Goal: Information Seeking & Learning: Learn about a topic

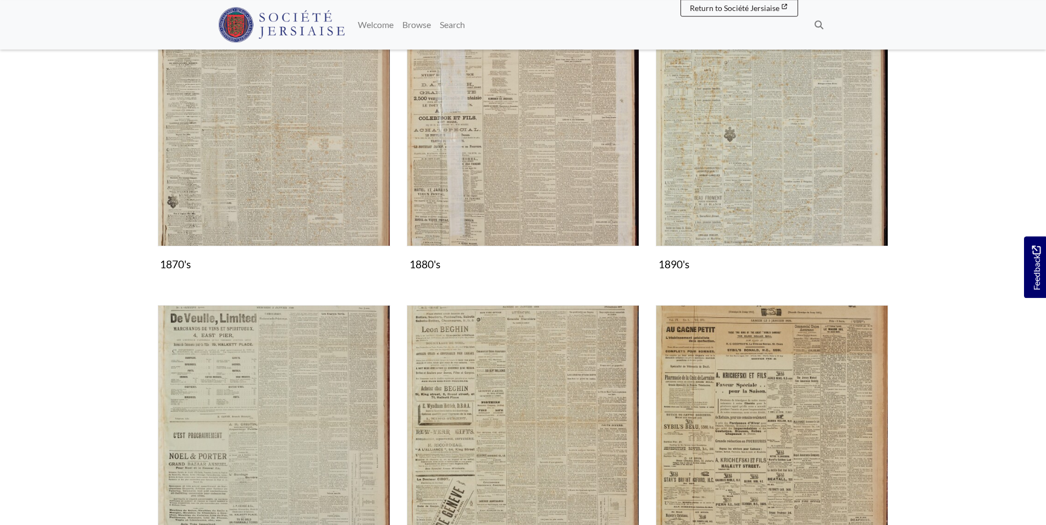
scroll to position [901, 0]
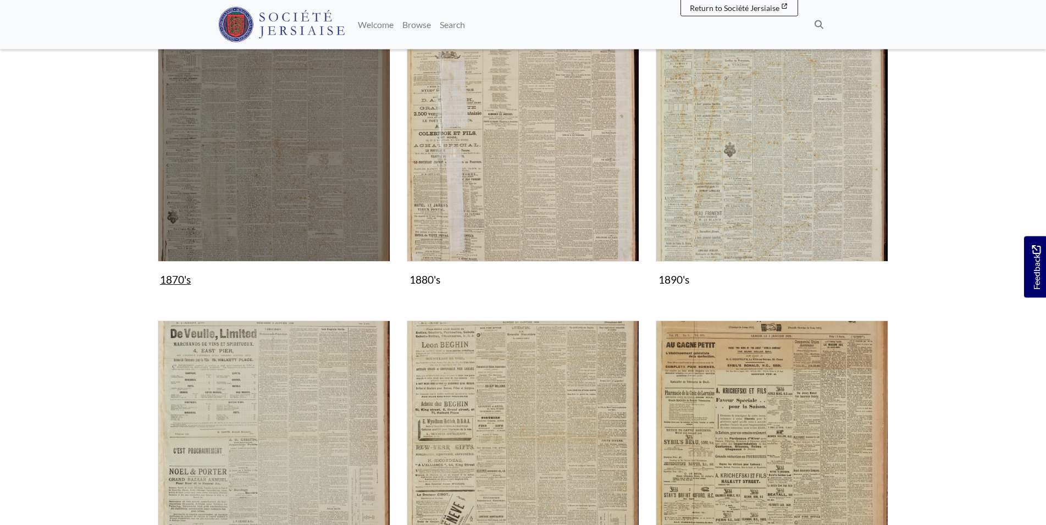
click at [287, 148] on img "Subcollection" at bounding box center [274, 145] width 232 height 232
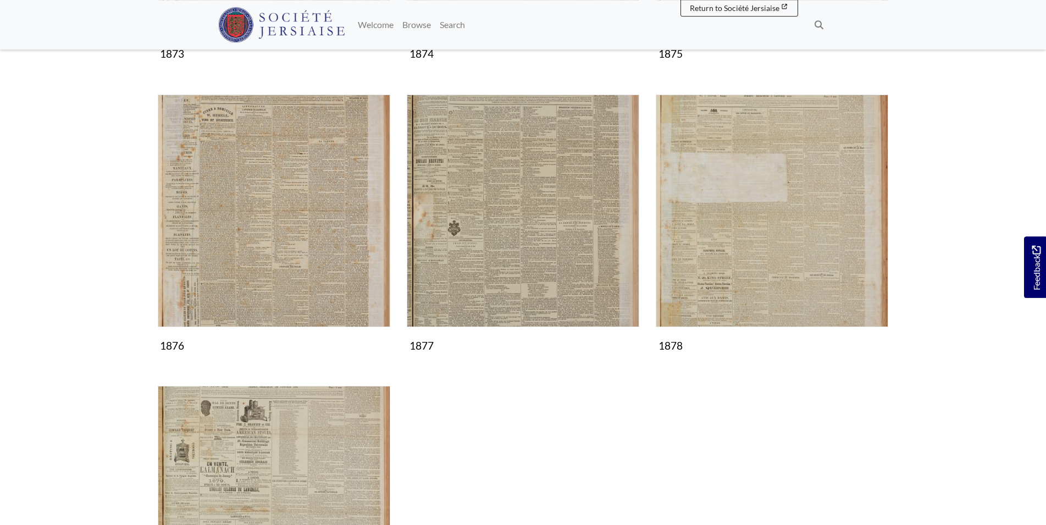
scroll to position [710, 0]
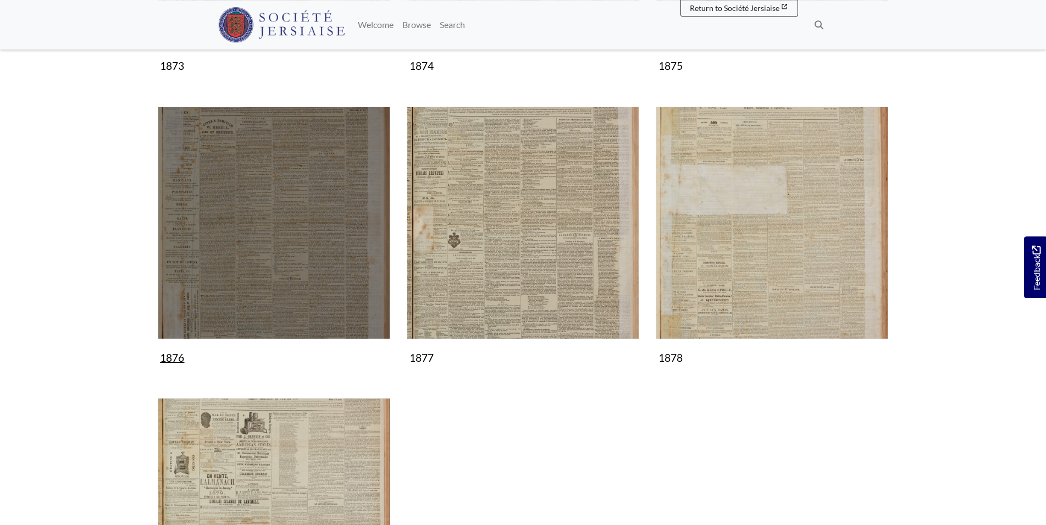
click at [259, 215] on img "Subcollection" at bounding box center [274, 223] width 232 height 232
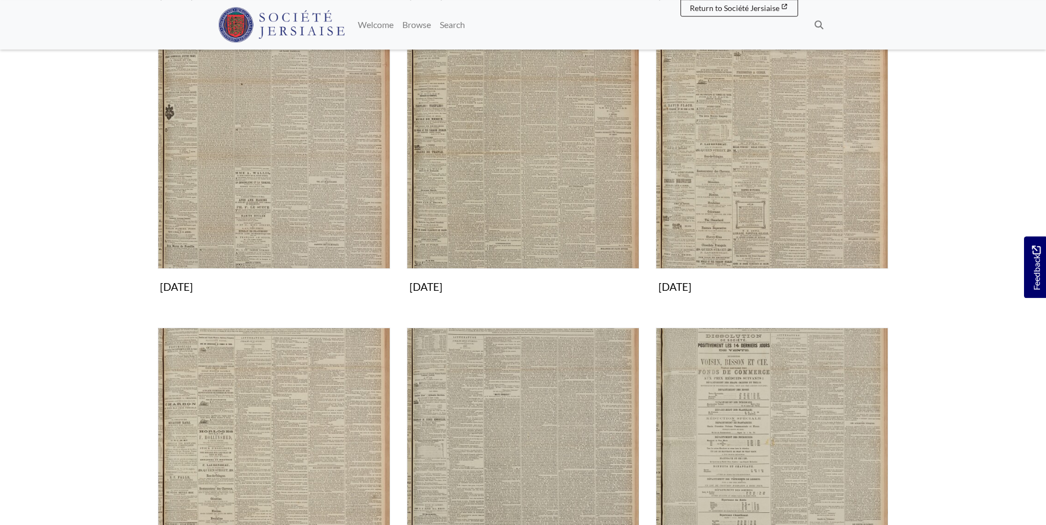
scroll to position [490, 0]
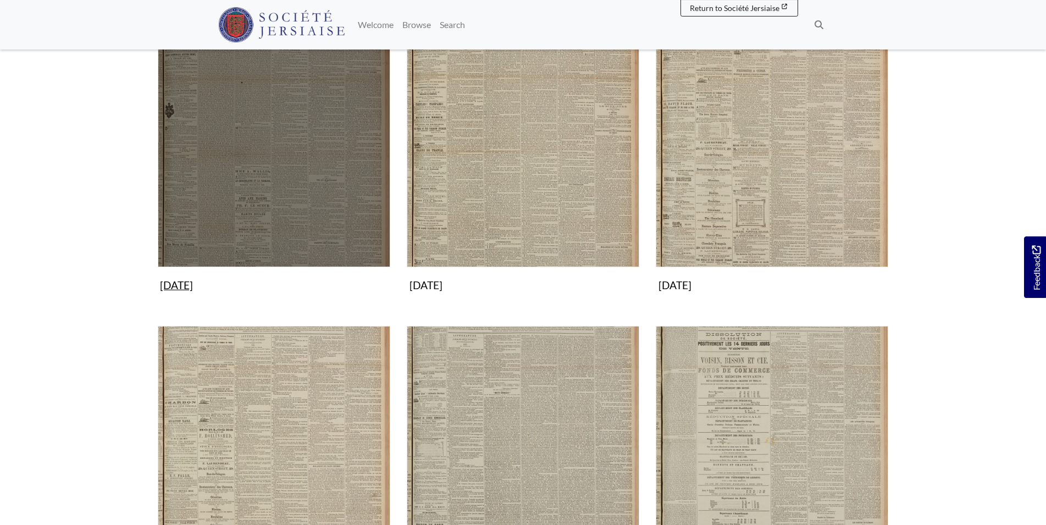
click at [258, 161] on img "Subcollection" at bounding box center [274, 151] width 232 height 232
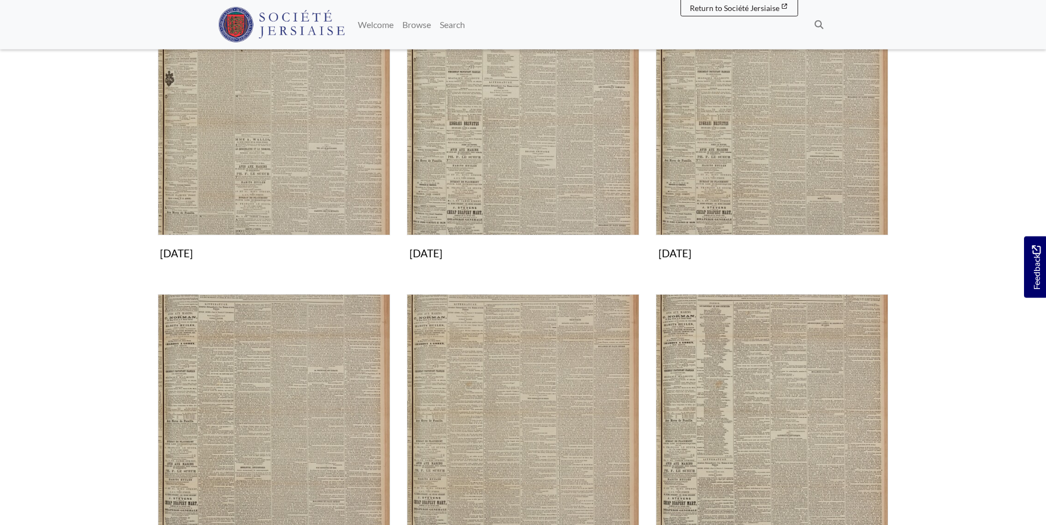
scroll to position [276, 0]
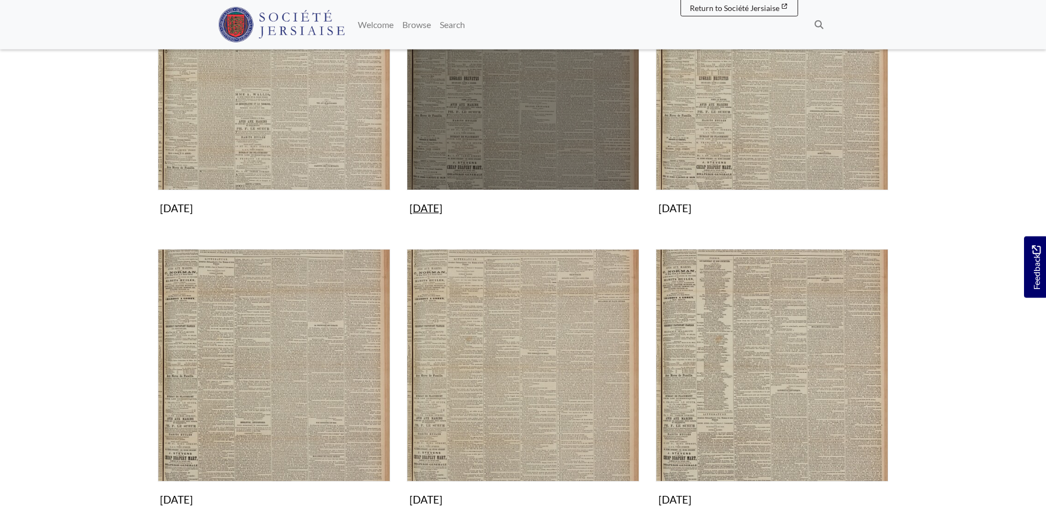
click at [513, 128] on img "Subcollection" at bounding box center [523, 74] width 232 height 232
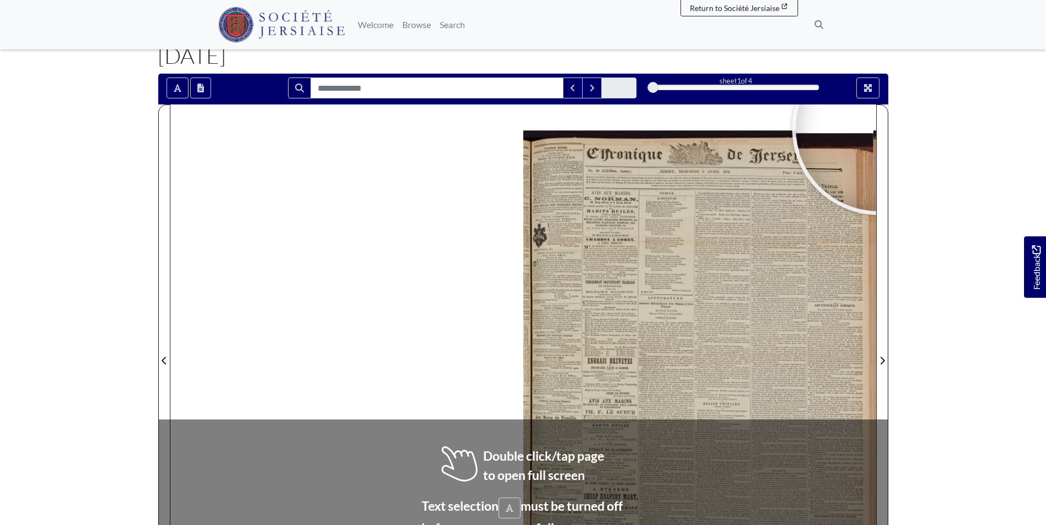
scroll to position [101, 0]
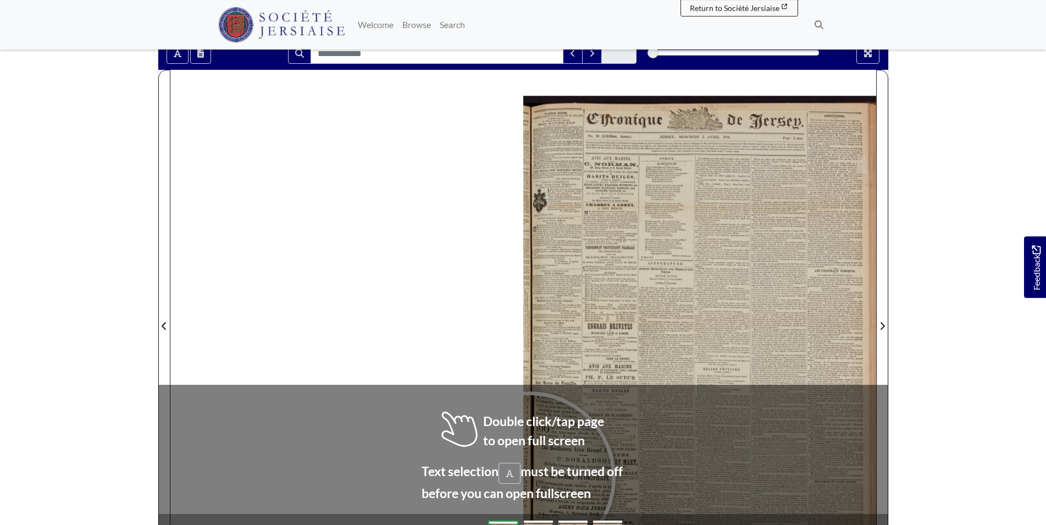
click at [529, 478] on div at bounding box center [529, 477] width 165 height 165
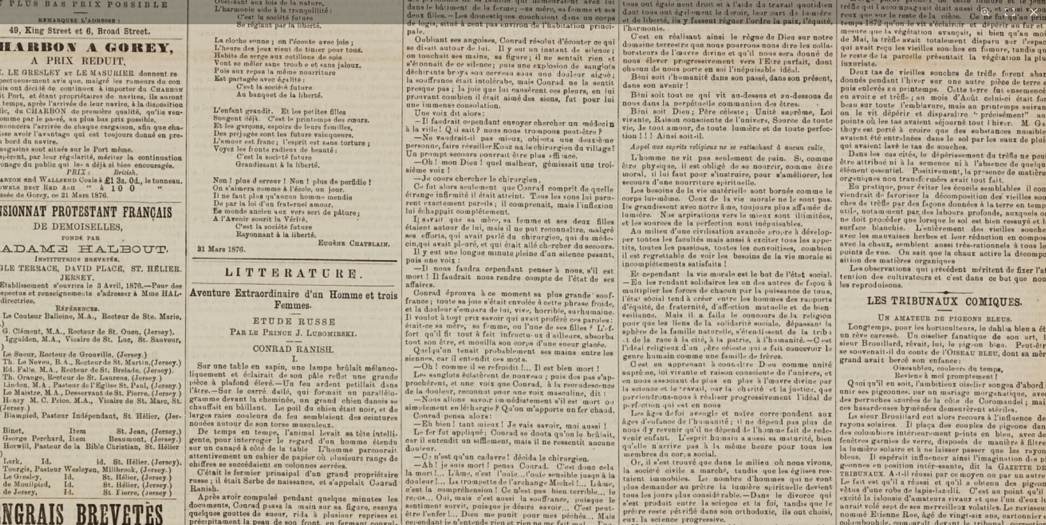
click at [751, 212] on img at bounding box center [423, 488] width 1360 height 1924
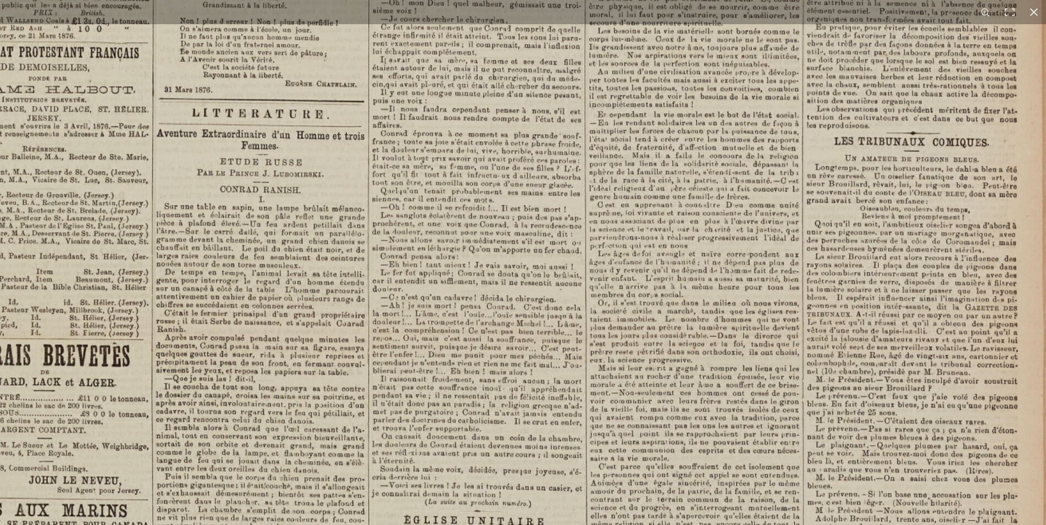
click at [766, 246] on img at bounding box center [390, 329] width 1360 height 1924
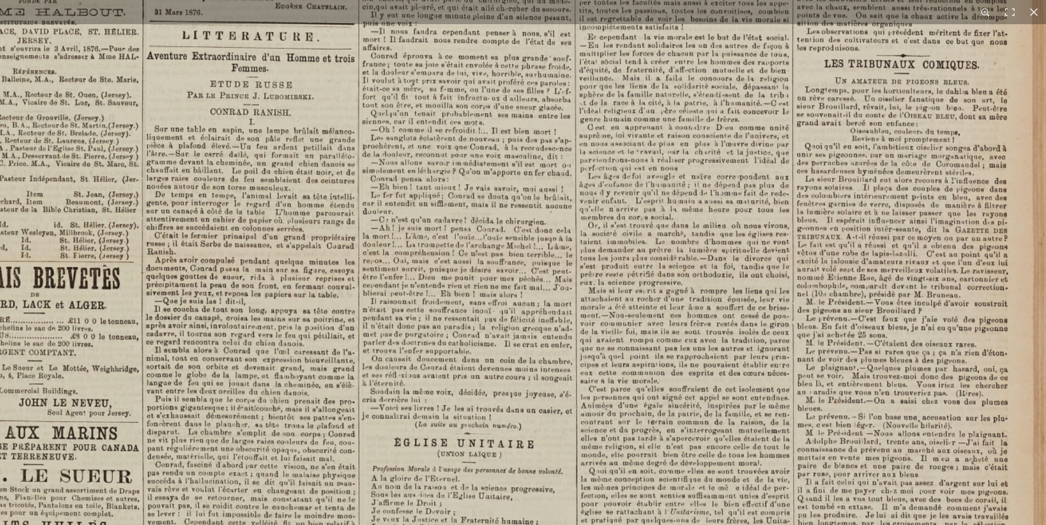
click at [806, 206] on img at bounding box center [380, 251] width 1360 height 1924
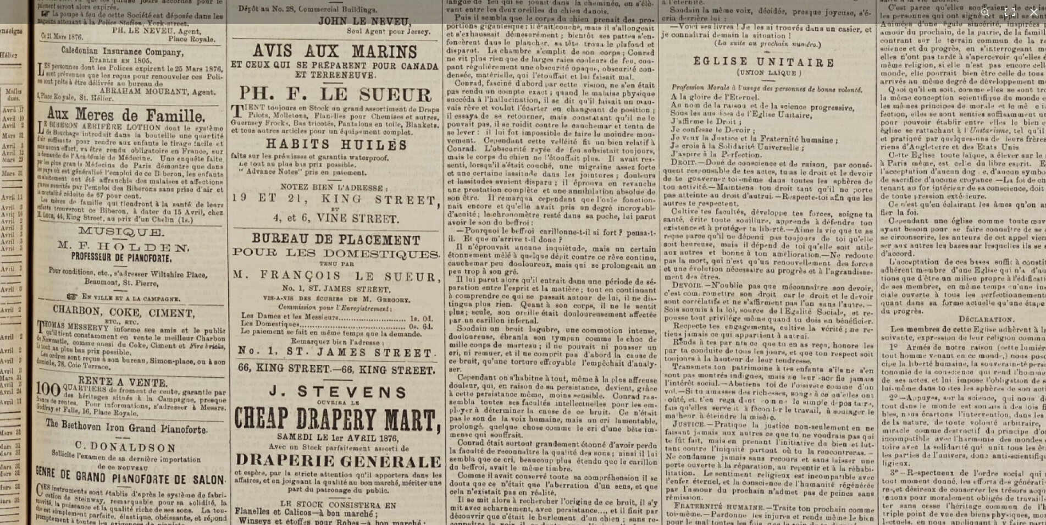
click at [1012, 10] on button at bounding box center [1009, 12] width 24 height 24
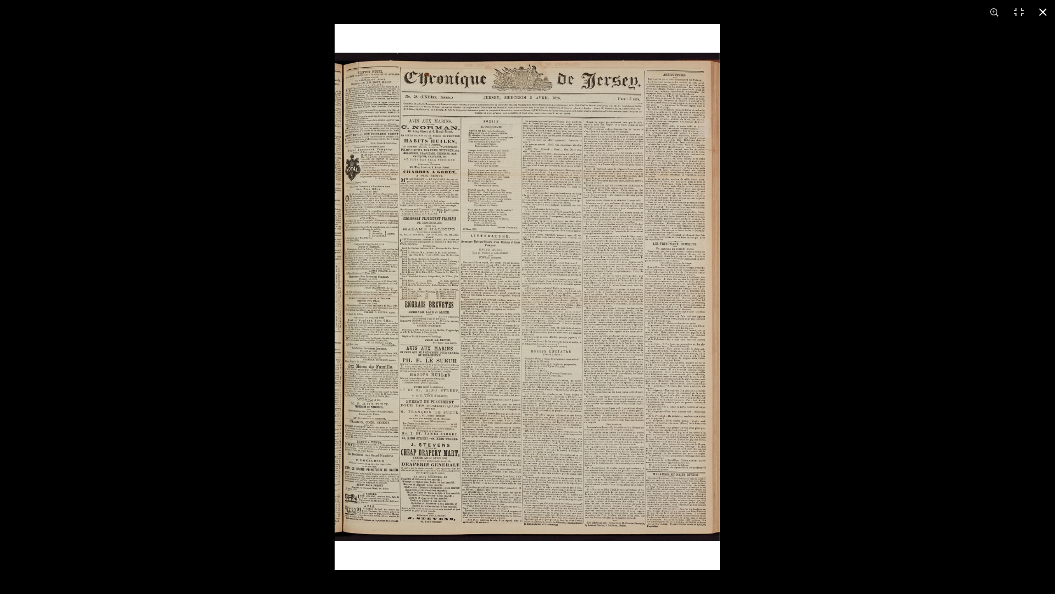
click at [1042, 14] on button at bounding box center [1043, 12] width 24 height 24
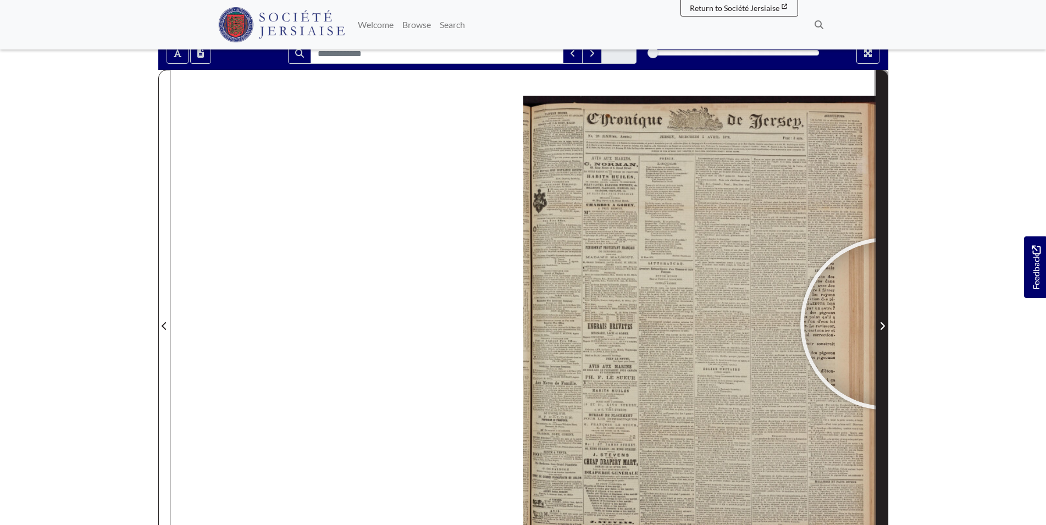
click at [886, 324] on span "Next Page" at bounding box center [882, 325] width 11 height 13
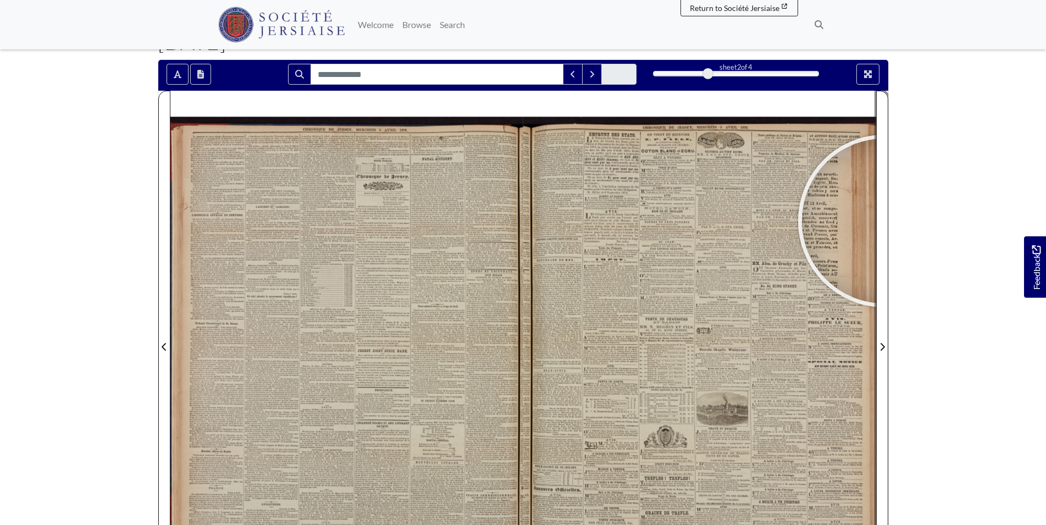
scroll to position [66, 0]
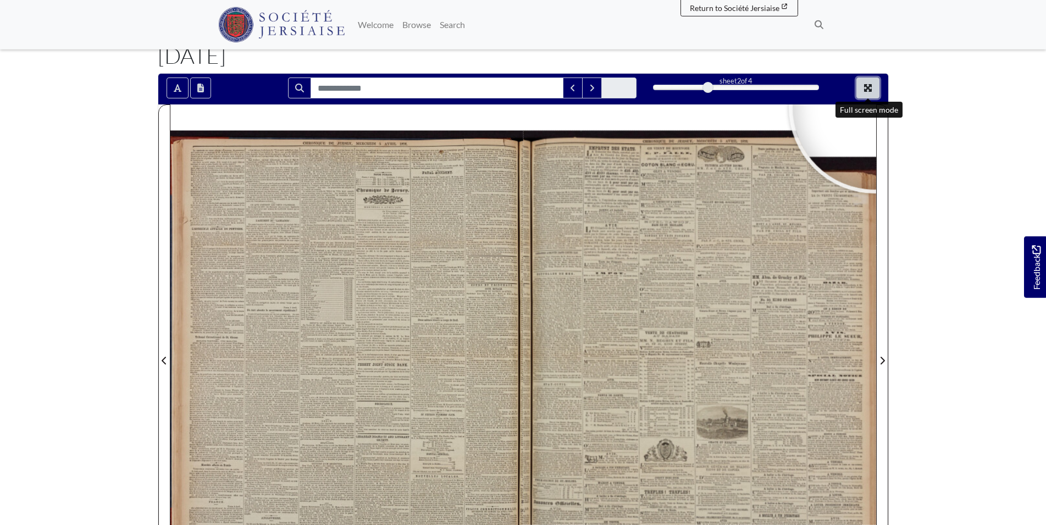
click at [871, 90] on icon "Full screen mode" at bounding box center [868, 88] width 8 height 8
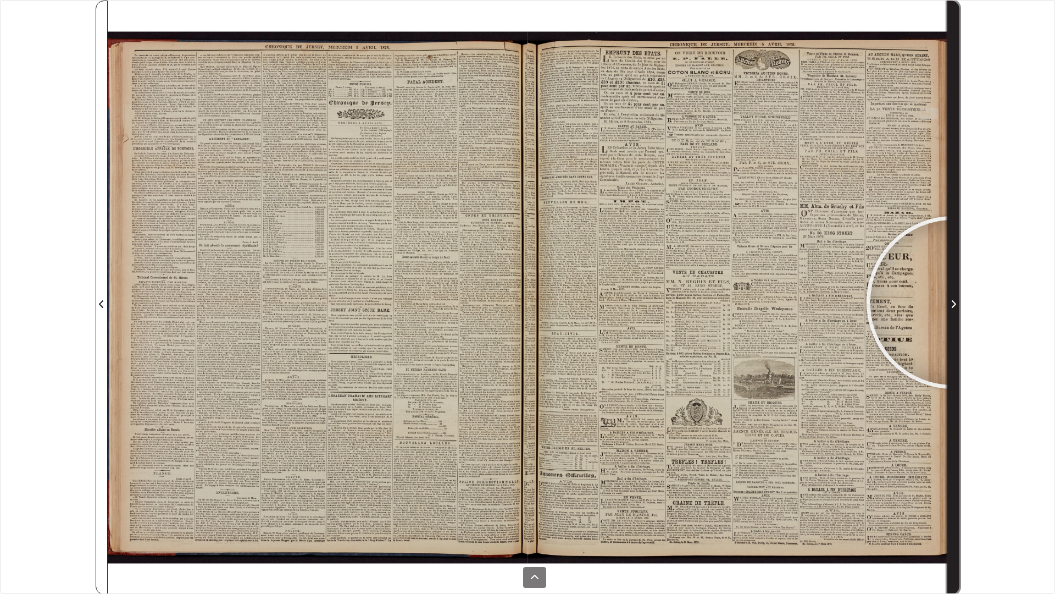
click at [953, 302] on icon "Next Page" at bounding box center [954, 304] width 4 height 8
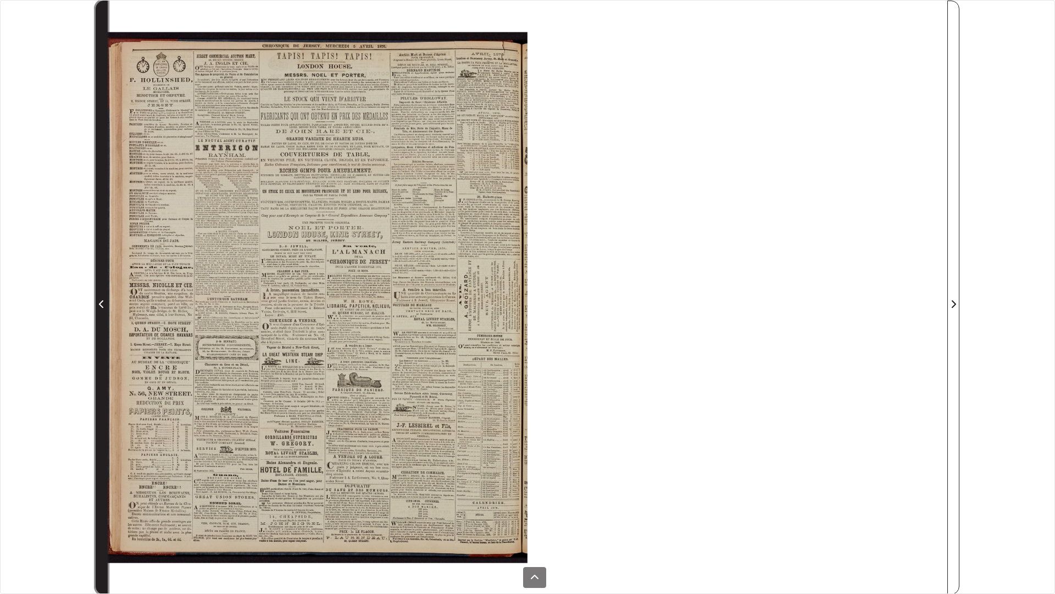
click at [101, 306] on icon "Previous Page" at bounding box center [101, 304] width 4 height 8
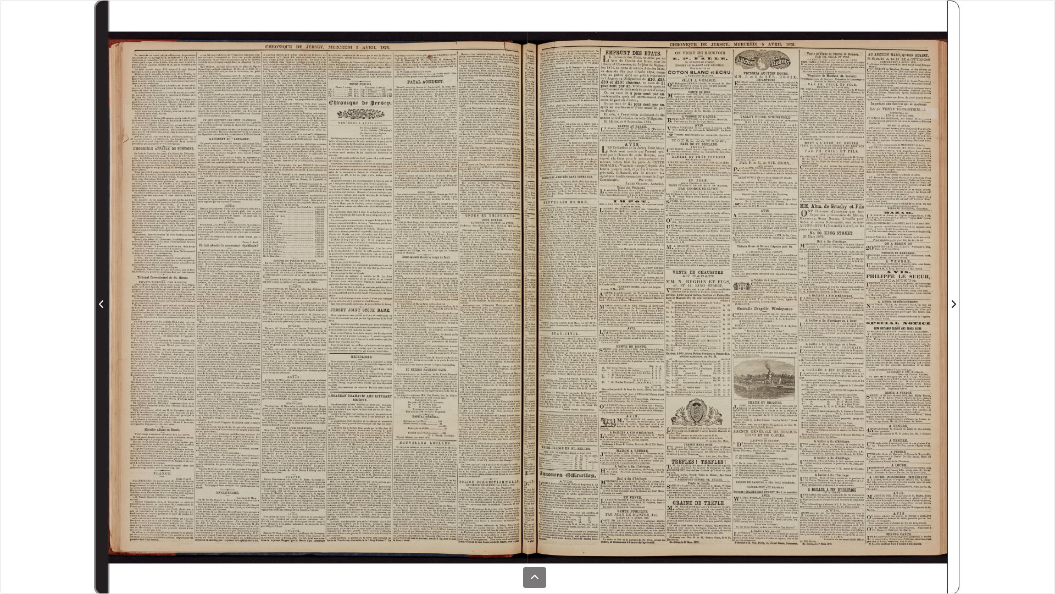
click at [101, 306] on icon "Previous Page" at bounding box center [101, 304] width 4 height 8
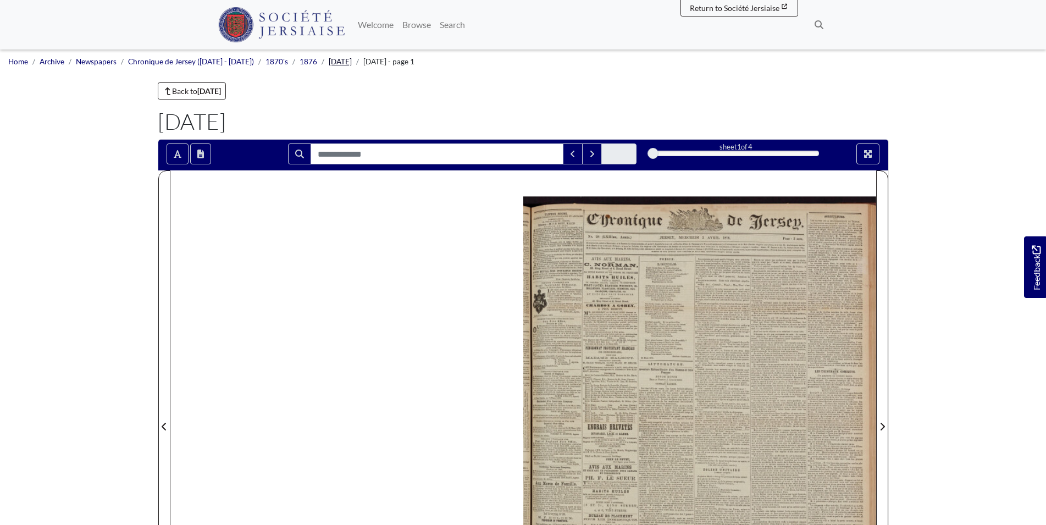
click at [337, 61] on link "[DATE]" at bounding box center [340, 61] width 23 height 9
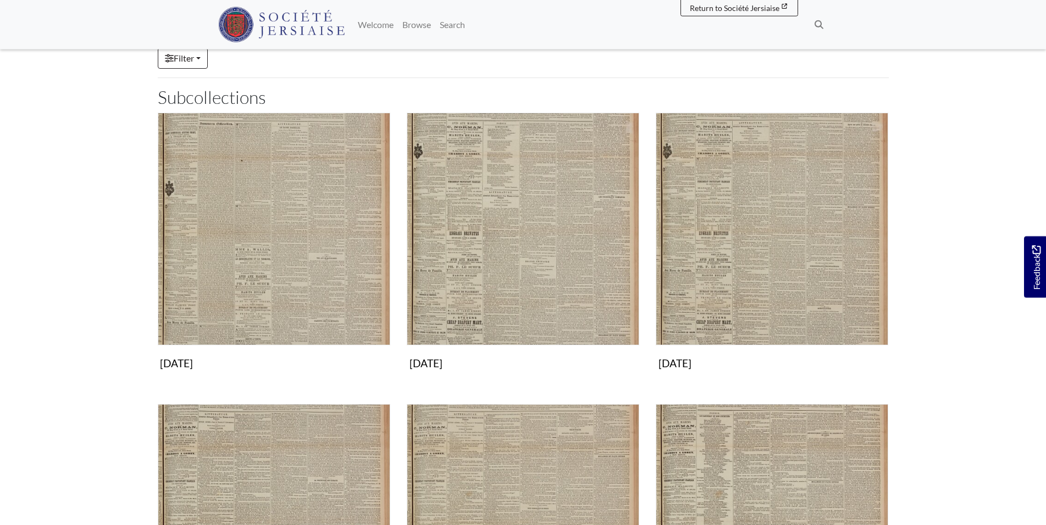
scroll to position [127, 0]
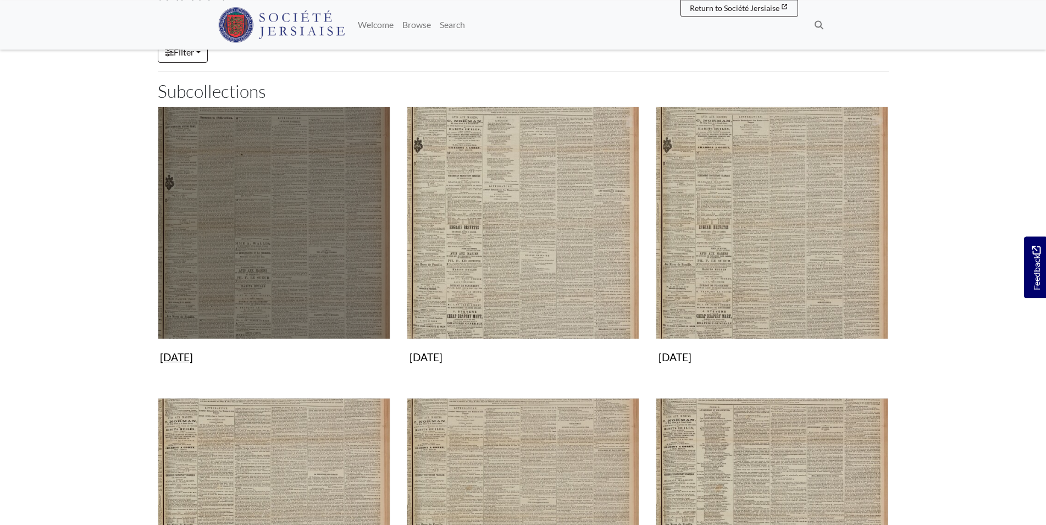
click at [245, 217] on img "Subcollection" at bounding box center [274, 223] width 232 height 232
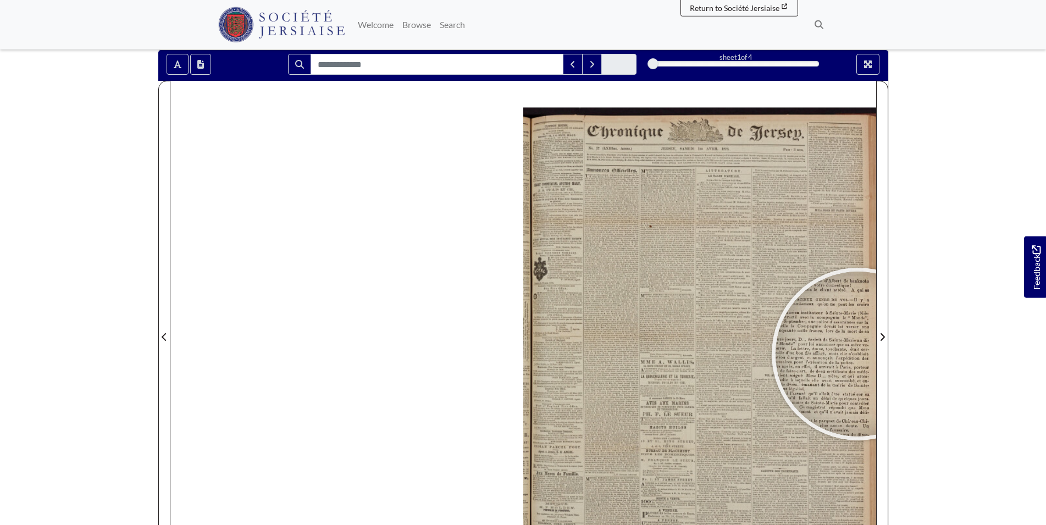
scroll to position [71, 0]
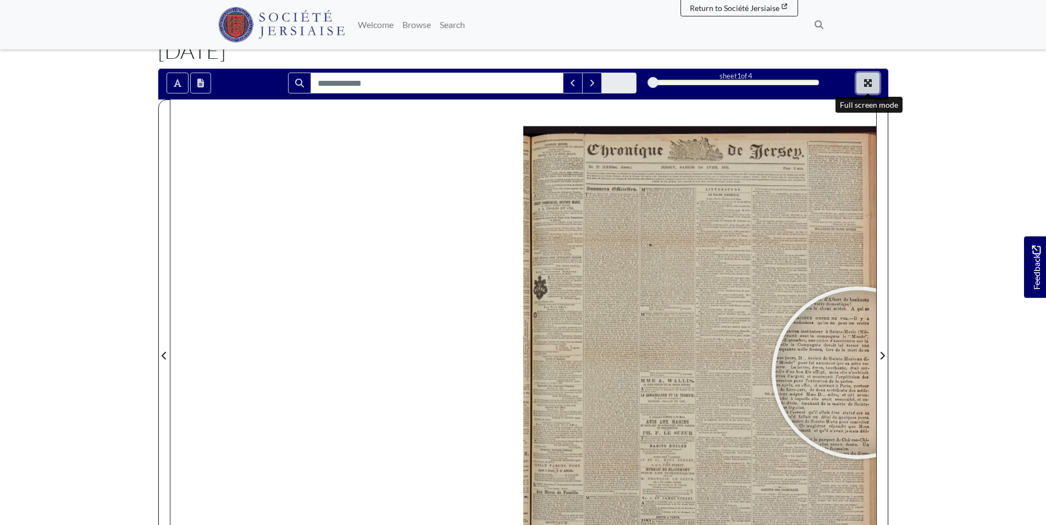
click at [866, 83] on icon "Full screen mode" at bounding box center [867, 83] width 9 height 9
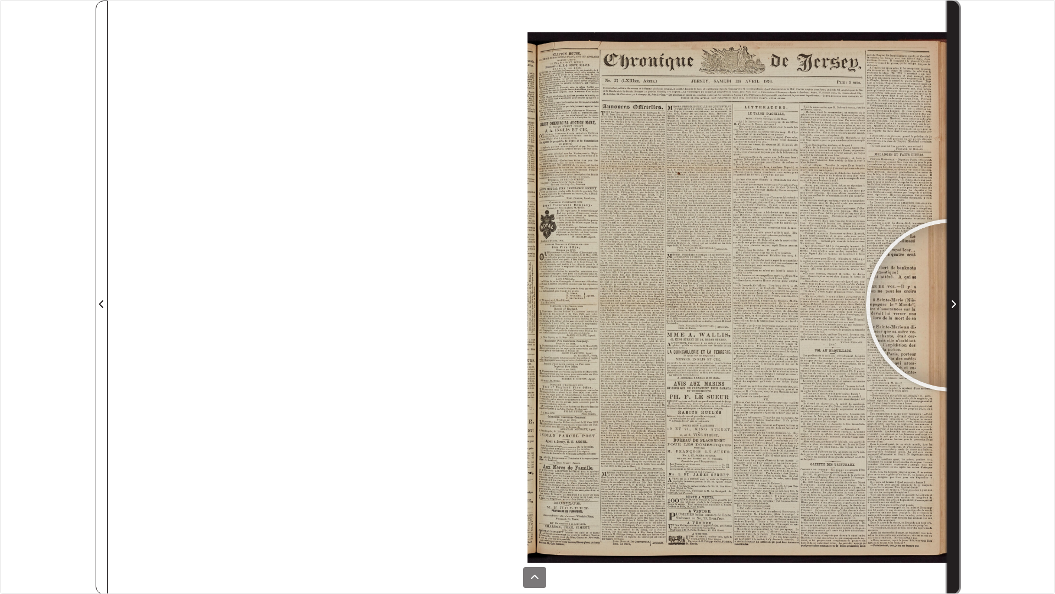
click at [952, 305] on icon "Next Page" at bounding box center [953, 304] width 5 height 9
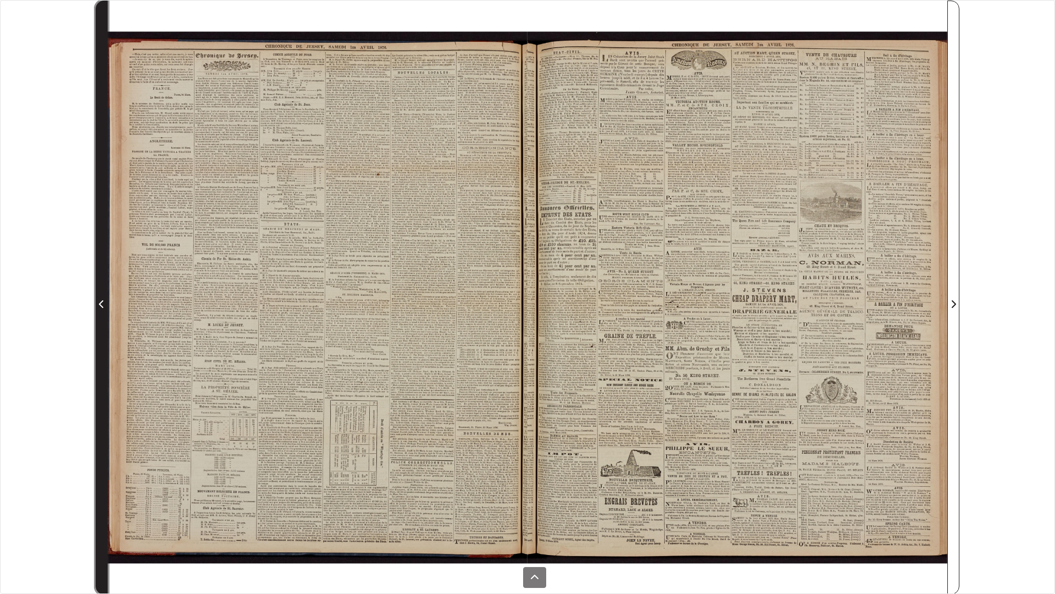
click at [98, 307] on span "Previous Page" at bounding box center [101, 303] width 11 height 13
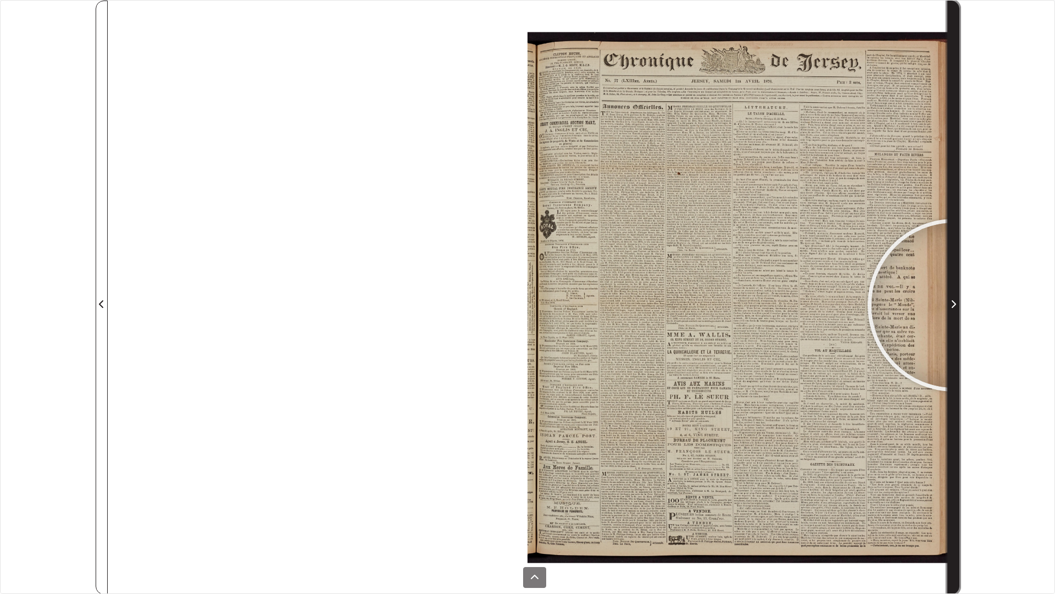
click at [954, 305] on icon "Next Page" at bounding box center [954, 304] width 4 height 8
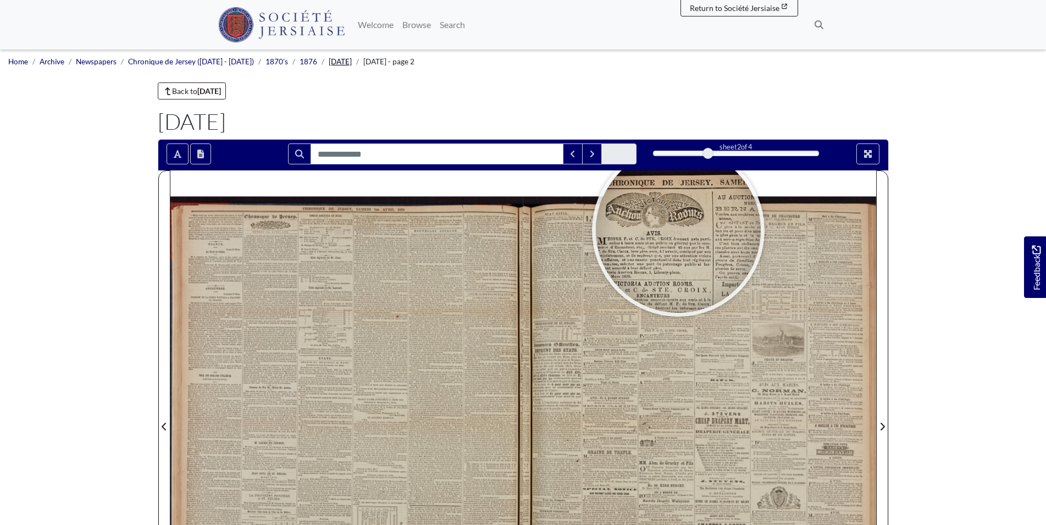
click at [334, 62] on link "[DATE]" at bounding box center [340, 61] width 23 height 9
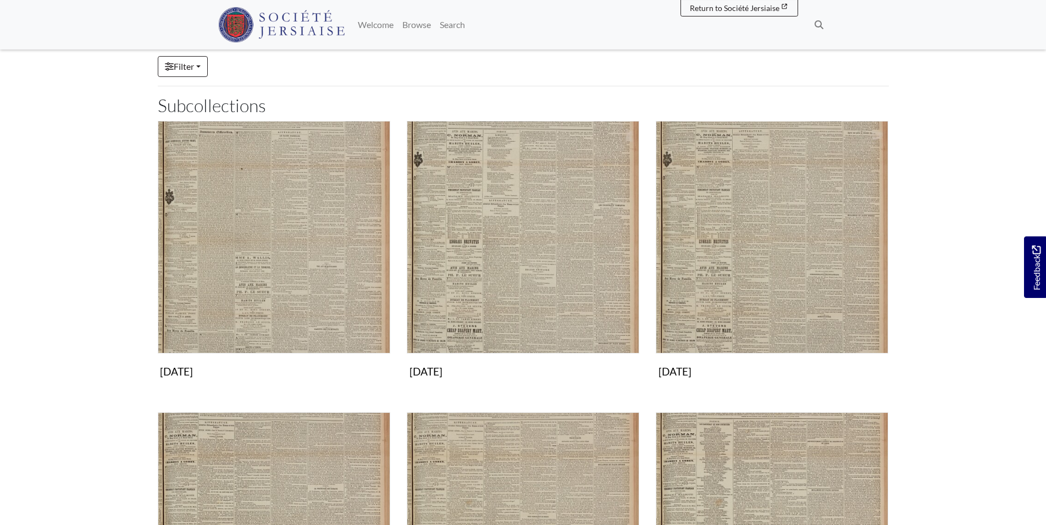
scroll to position [124, 0]
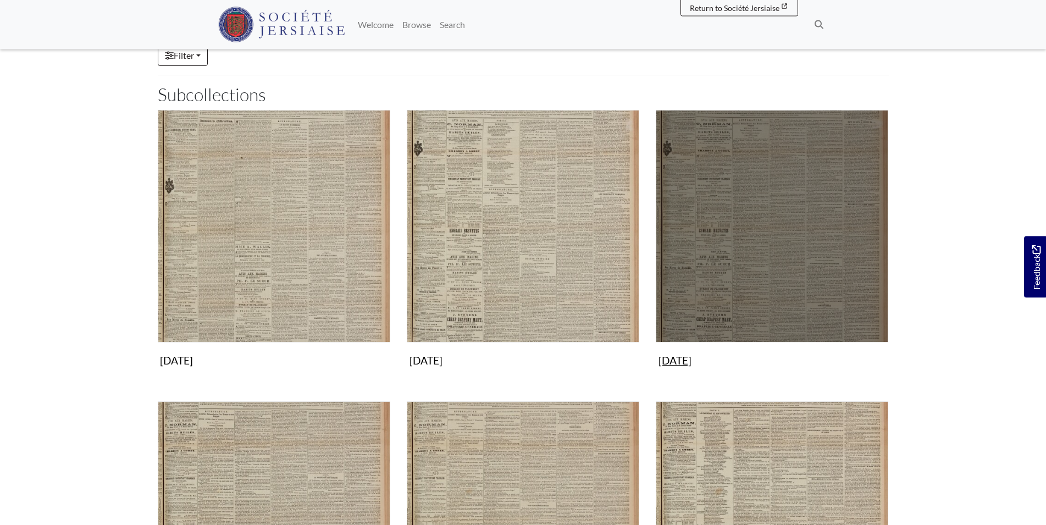
click at [697, 365] on figure "[DATE] Collection" at bounding box center [772, 241] width 232 height 262
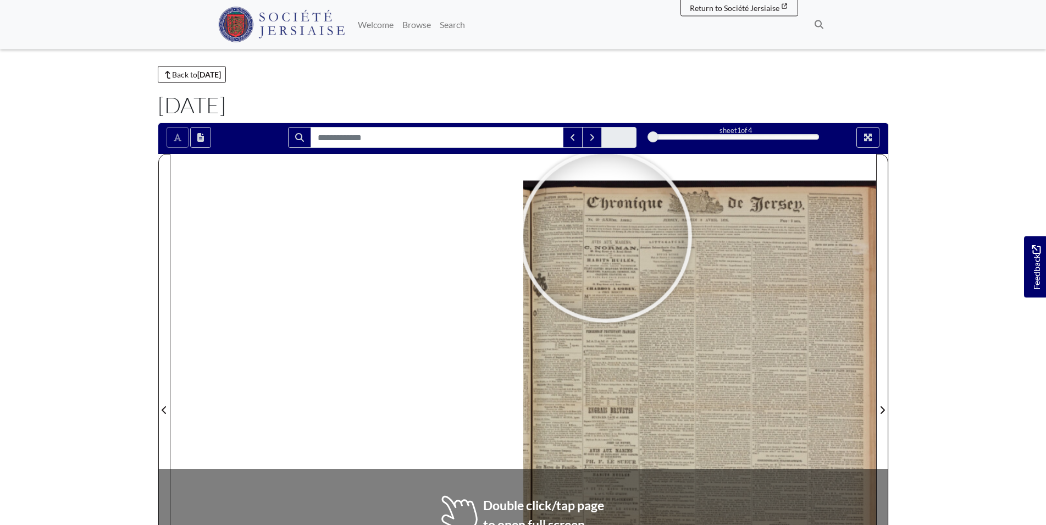
scroll to position [31, 0]
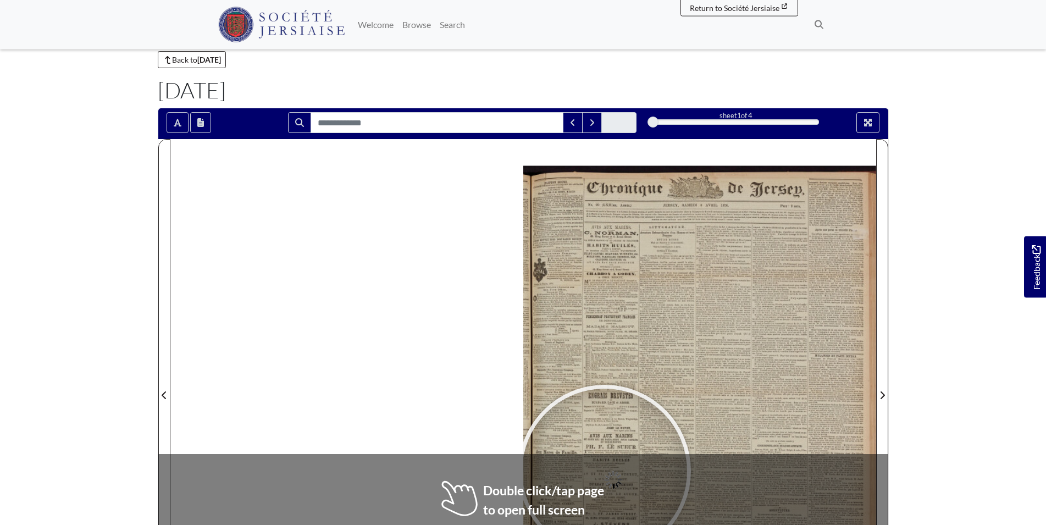
click at [603, 471] on div at bounding box center [604, 471] width 165 height 165
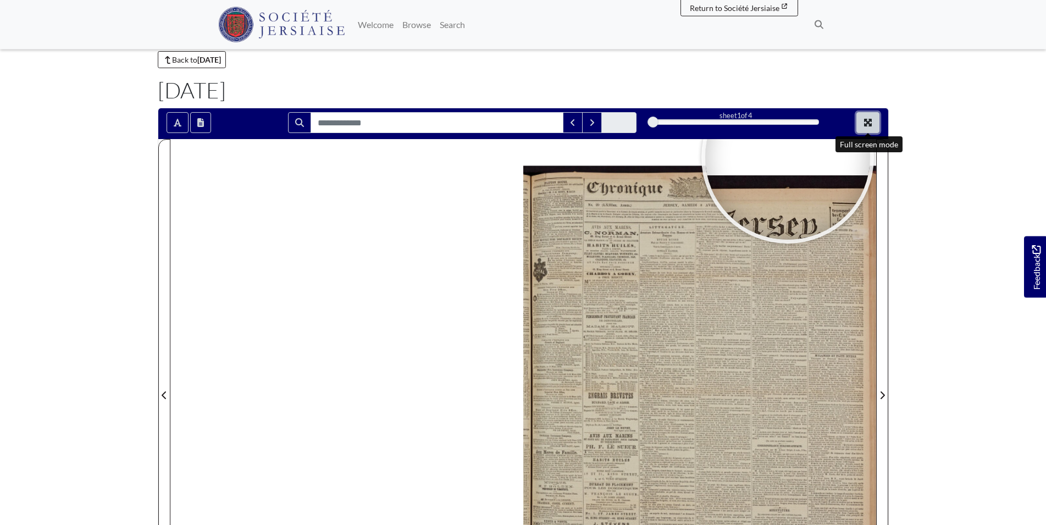
click at [864, 119] on icon "Full screen mode" at bounding box center [867, 122] width 9 height 9
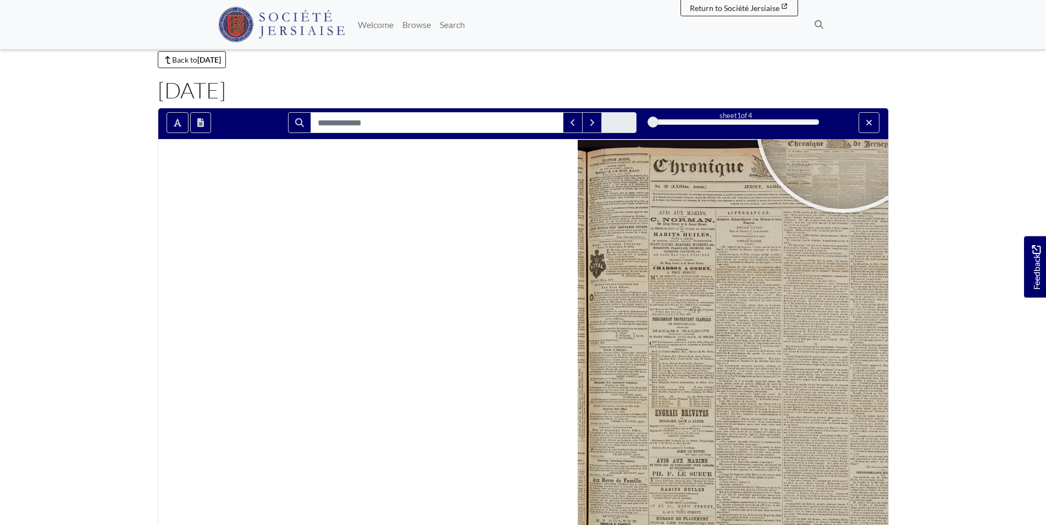
scroll to position [0, 0]
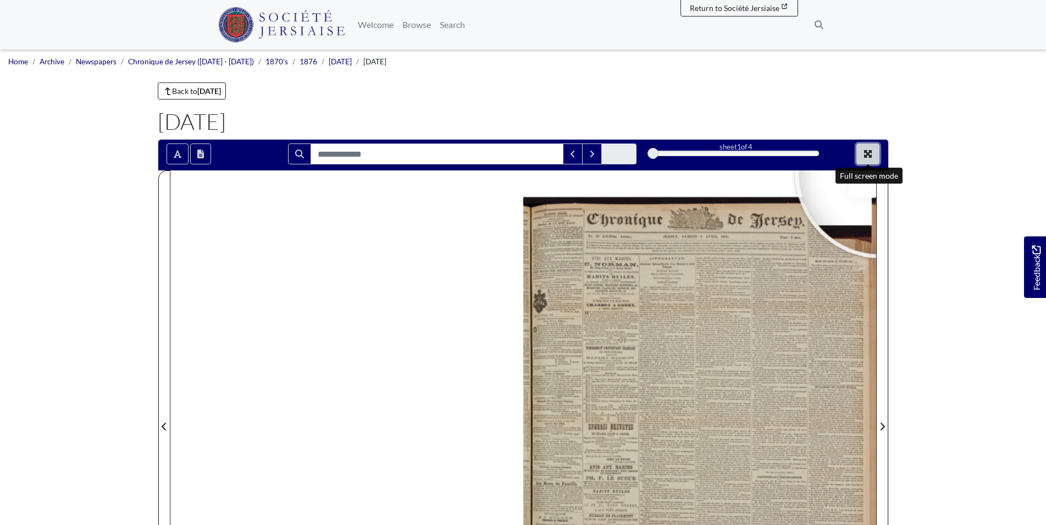
click at [862, 156] on button "Full screen mode" at bounding box center [867, 153] width 23 height 21
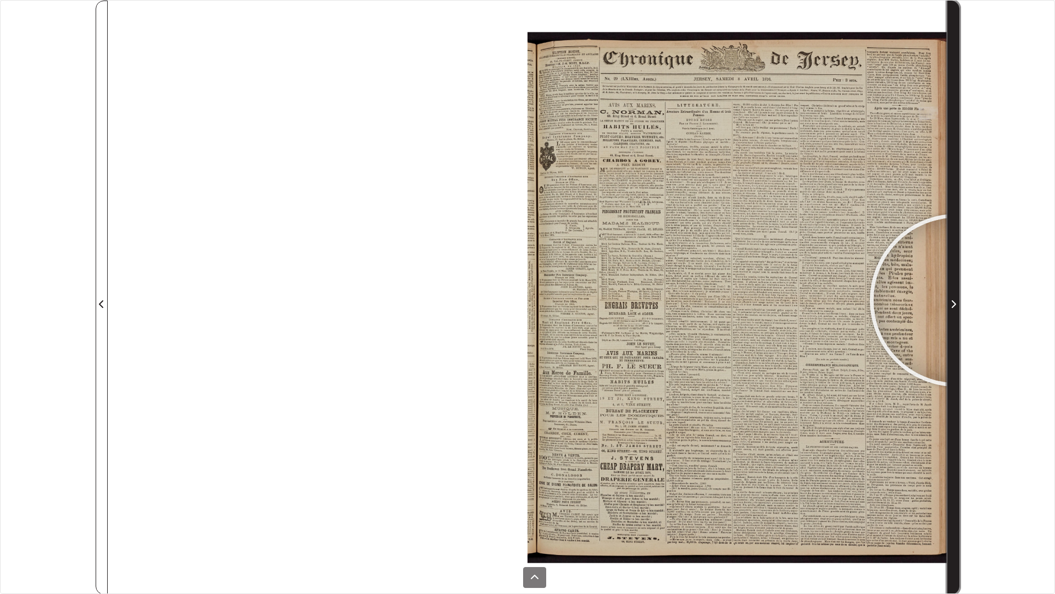
click at [956, 300] on span "Next Page" at bounding box center [953, 303] width 11 height 13
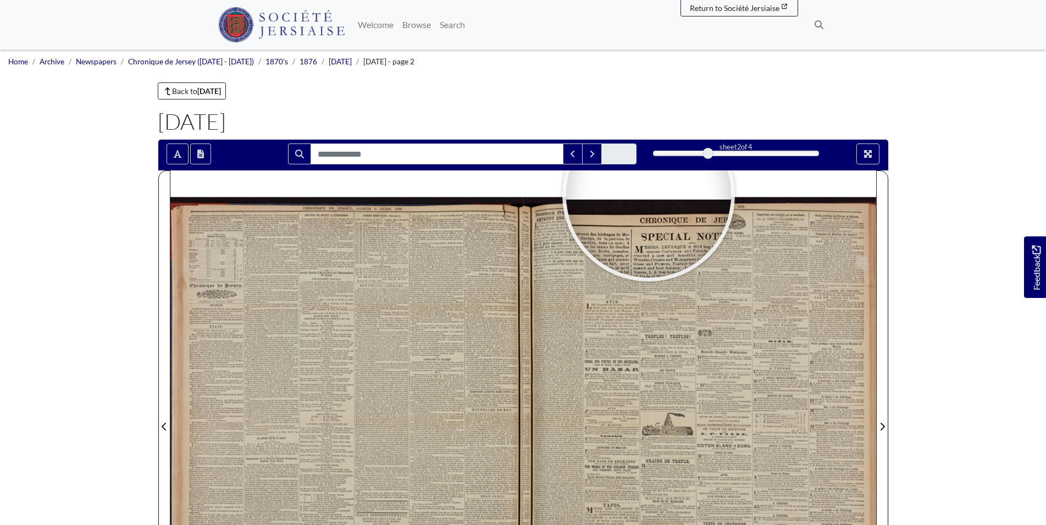
click at [568, 102] on main "Back to [DATE] [DATE] Loading 2" at bounding box center [522, 412] width 747 height 660
